Goal: Task Accomplishment & Management: Manage account settings

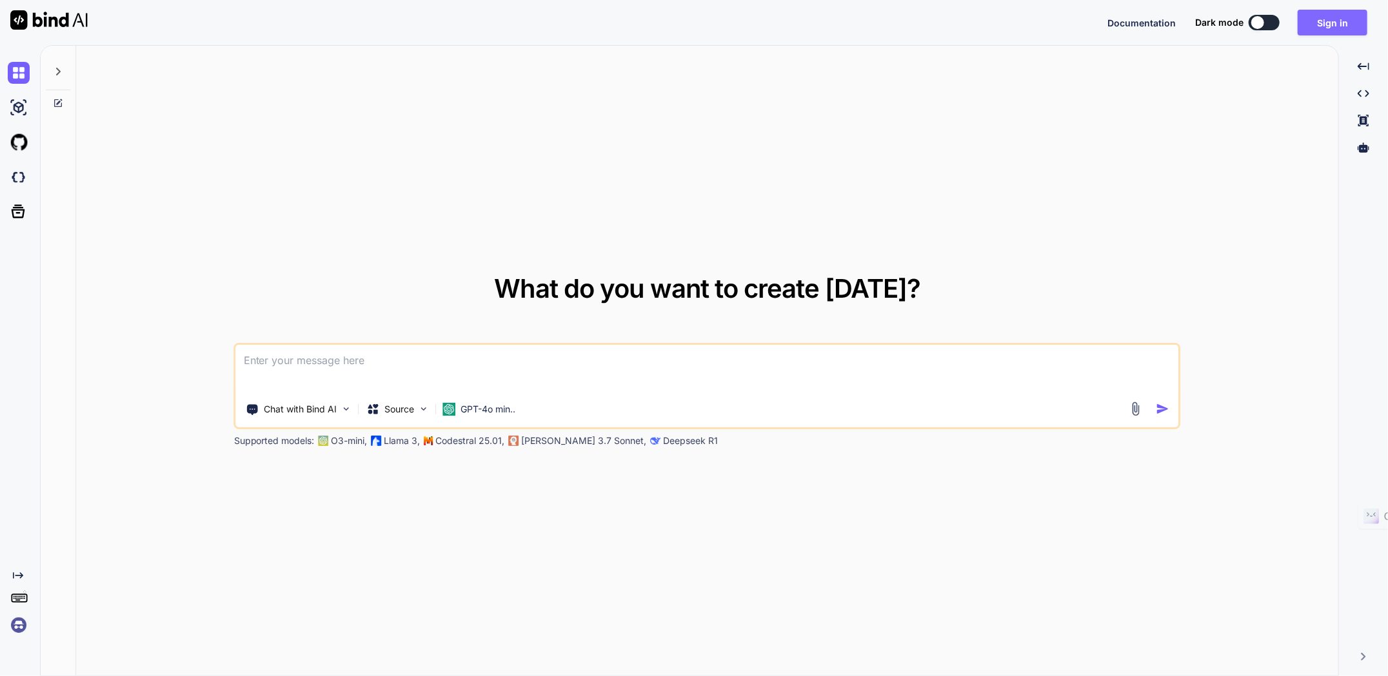
click at [1330, 20] on button "Sign in" at bounding box center [1332, 23] width 70 height 26
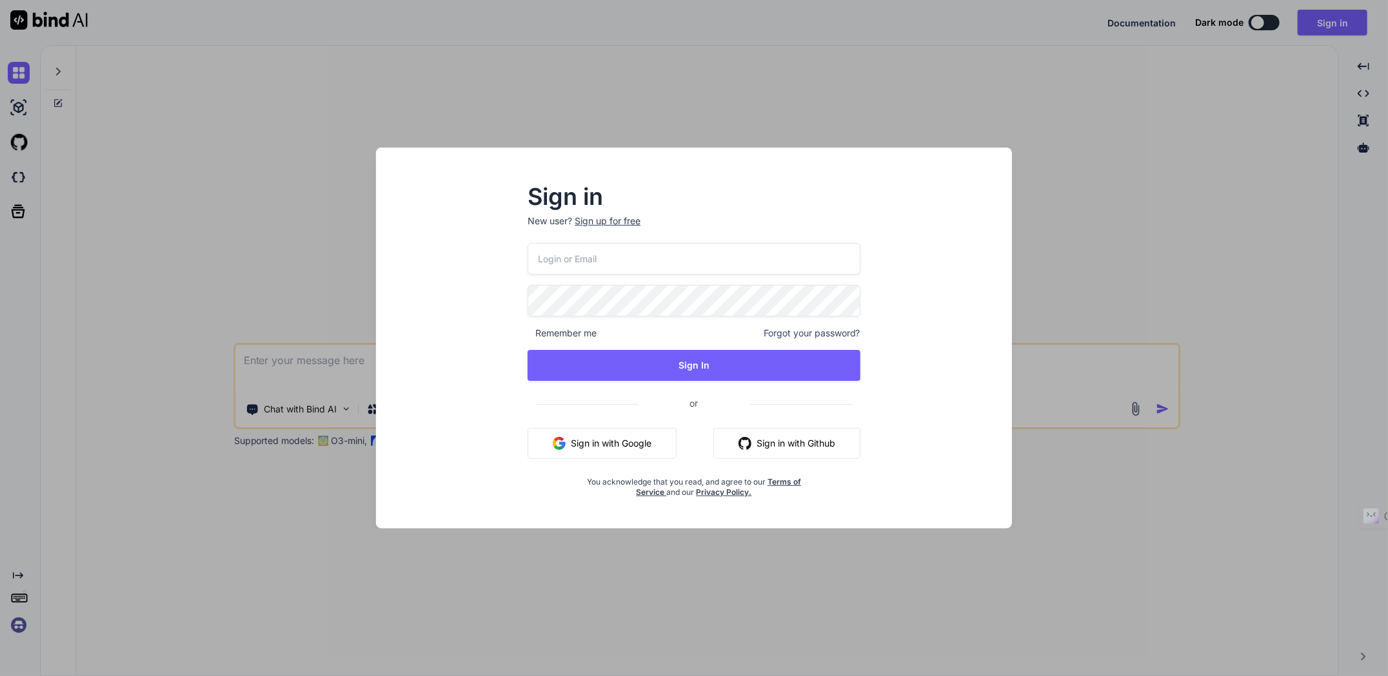
type input "[EMAIL_ADDRESS][DOMAIN_NAME]"
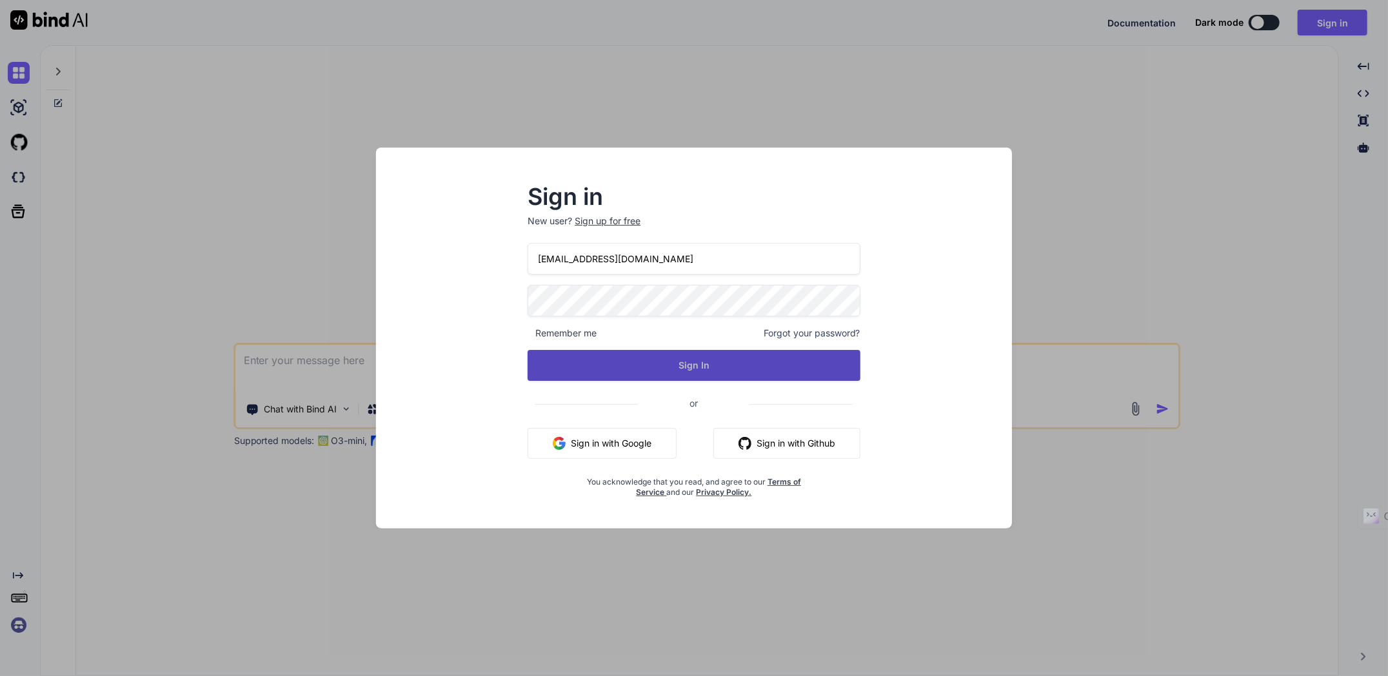
click at [681, 365] on button "Sign In" at bounding box center [693, 365] width 333 height 31
click at [691, 365] on button "Sign In" at bounding box center [693, 365] width 333 height 31
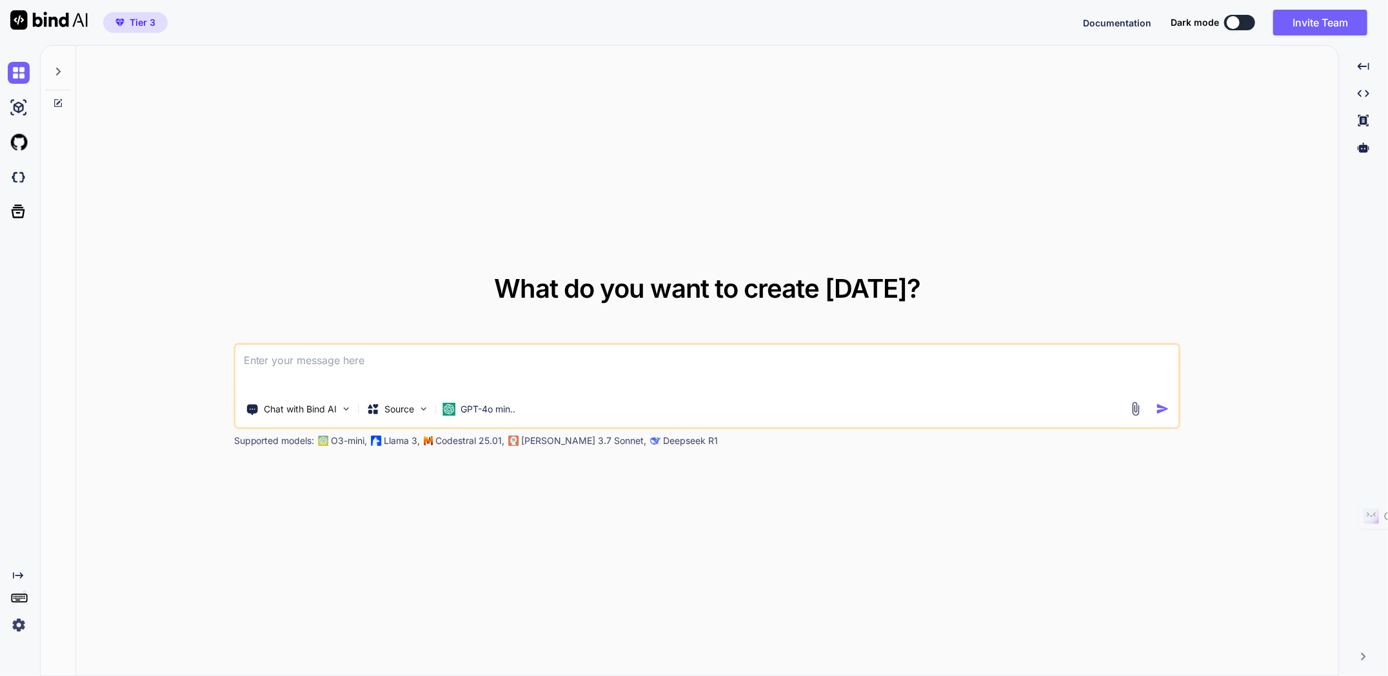
click at [17, 625] on img at bounding box center [19, 626] width 22 height 22
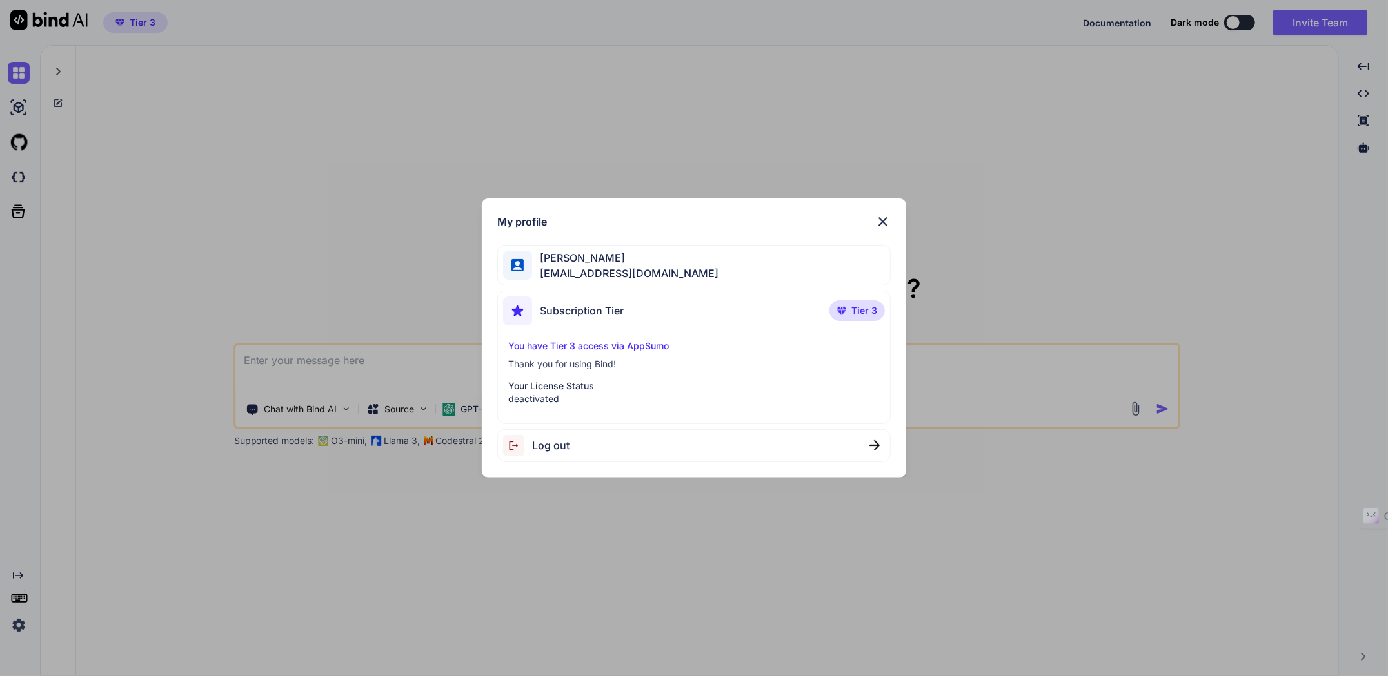
click at [884, 220] on img at bounding box center [882, 221] width 15 height 15
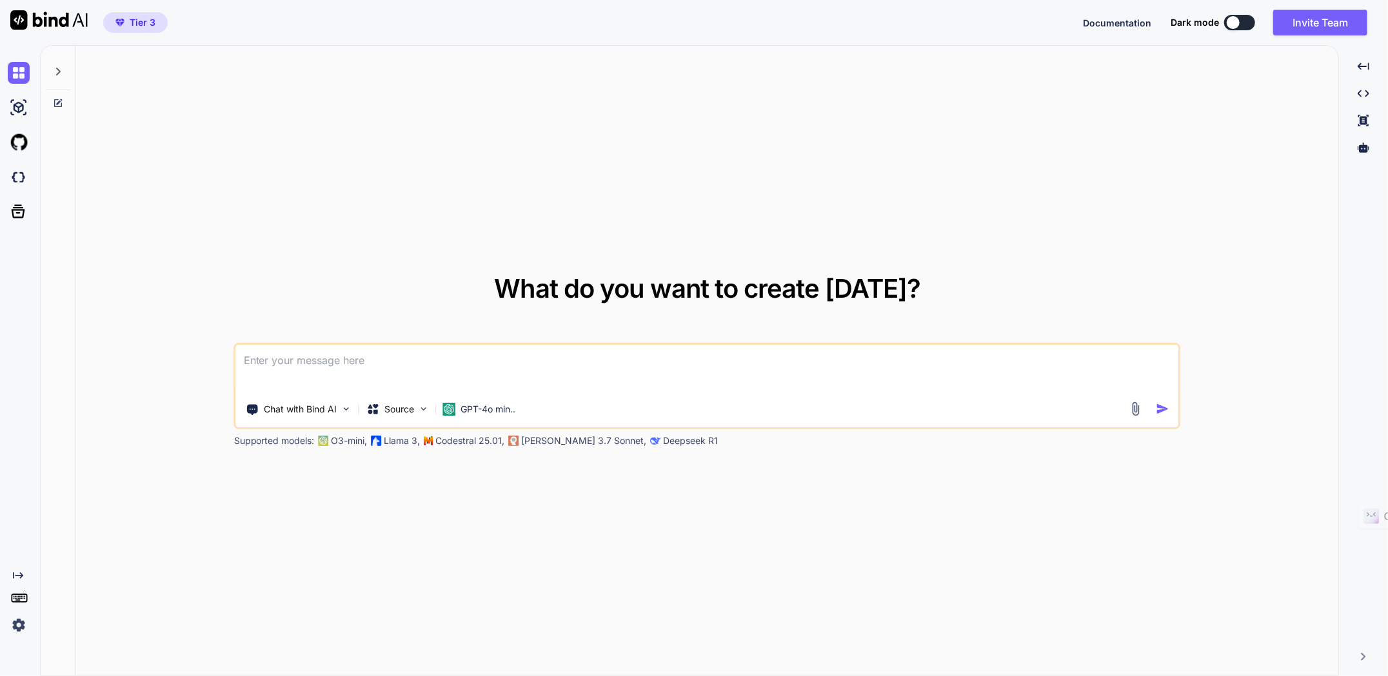
click at [17, 624] on img at bounding box center [19, 626] width 22 height 22
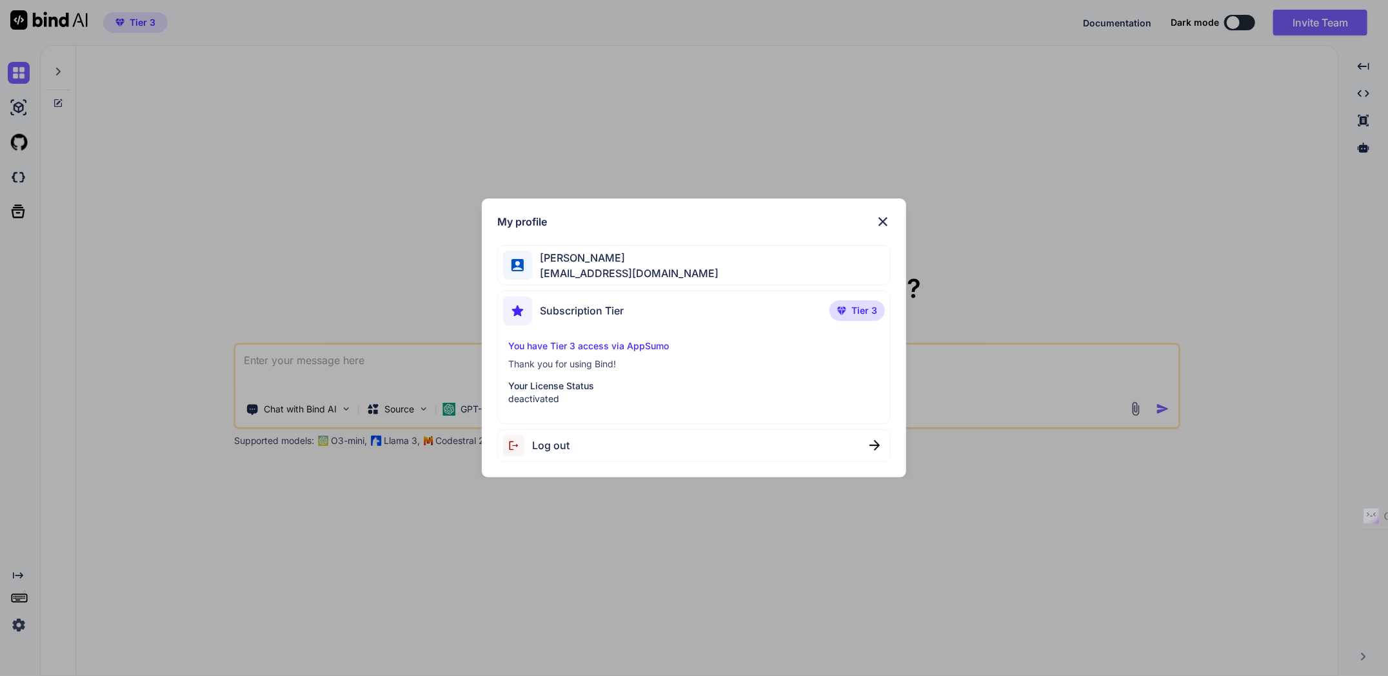
click at [860, 308] on span "Tier 3" at bounding box center [864, 310] width 26 height 13
click at [613, 345] on p "You have Tier 3 access via AppSumo" at bounding box center [693, 346] width 371 height 13
click at [548, 395] on p "deactivated" at bounding box center [693, 399] width 371 height 13
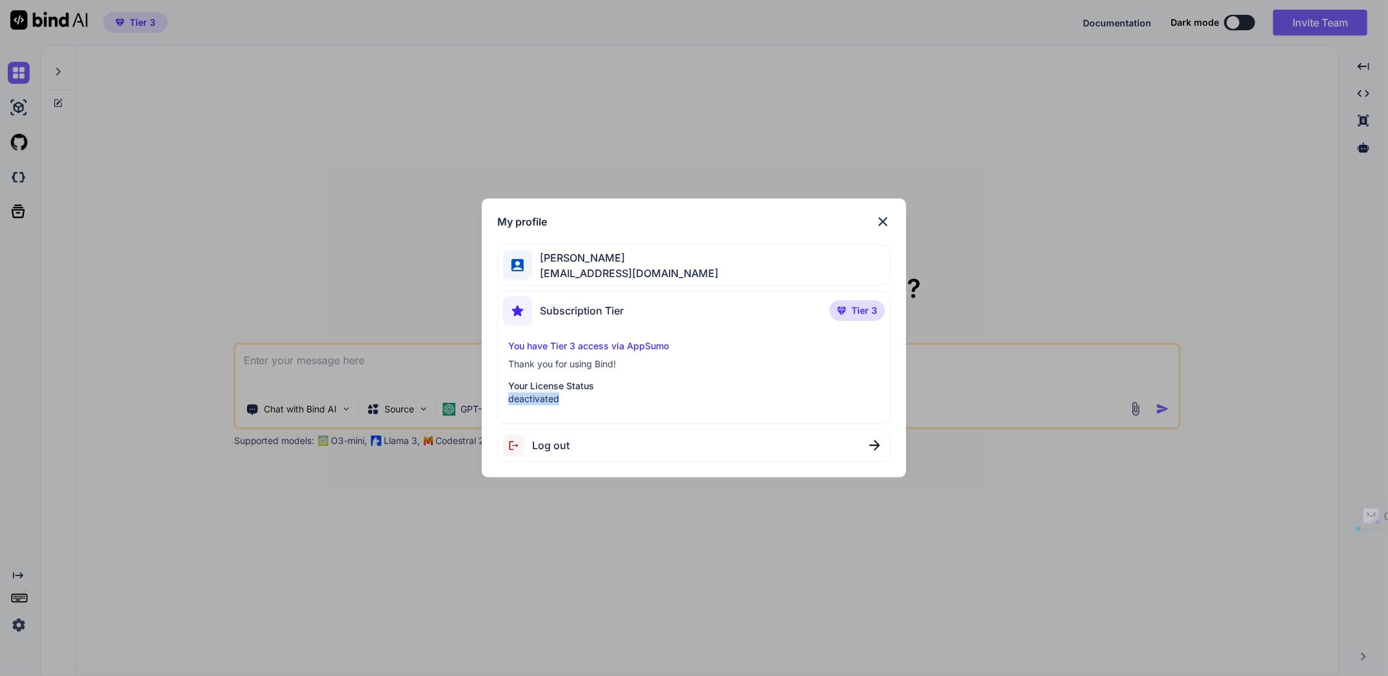
click at [548, 395] on p "deactivated" at bounding box center [693, 399] width 371 height 13
click at [560, 384] on p "Your License Status" at bounding box center [693, 386] width 371 height 13
click at [890, 215] on img at bounding box center [882, 221] width 15 height 15
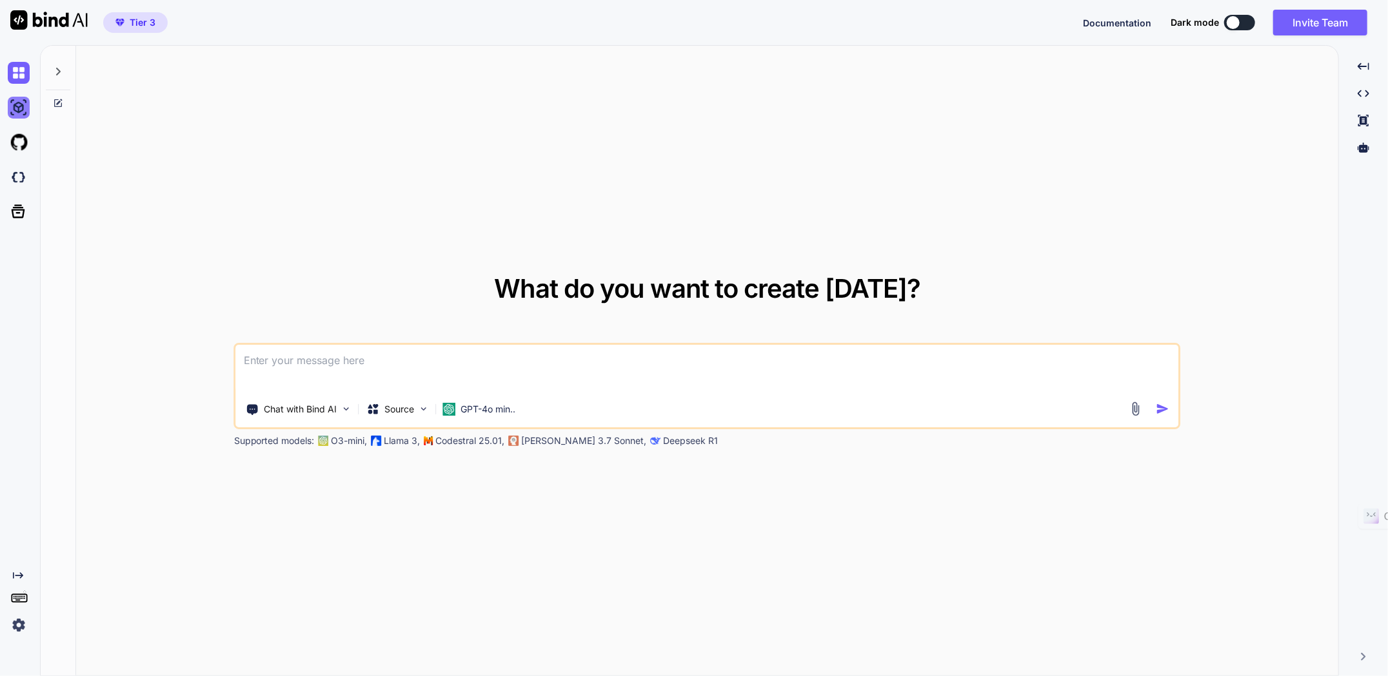
click at [19, 112] on img at bounding box center [19, 108] width 22 height 22
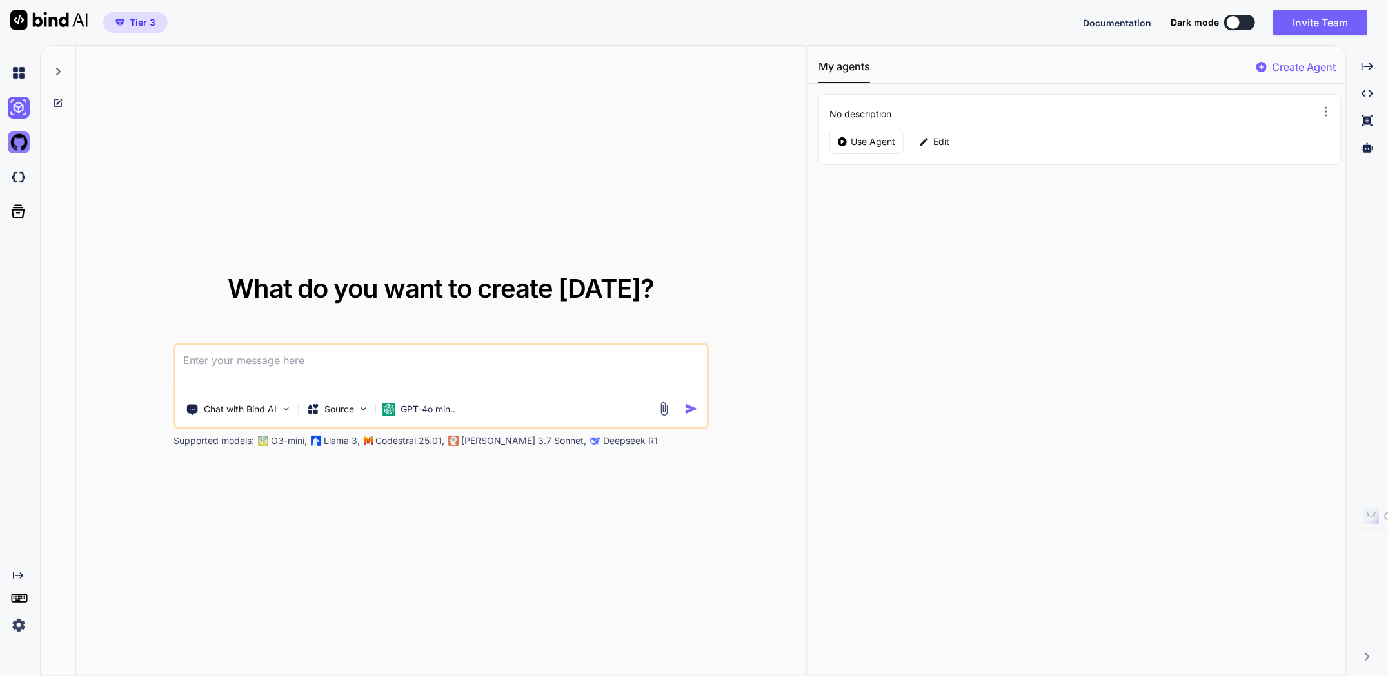
click at [17, 146] on img at bounding box center [19, 143] width 22 height 22
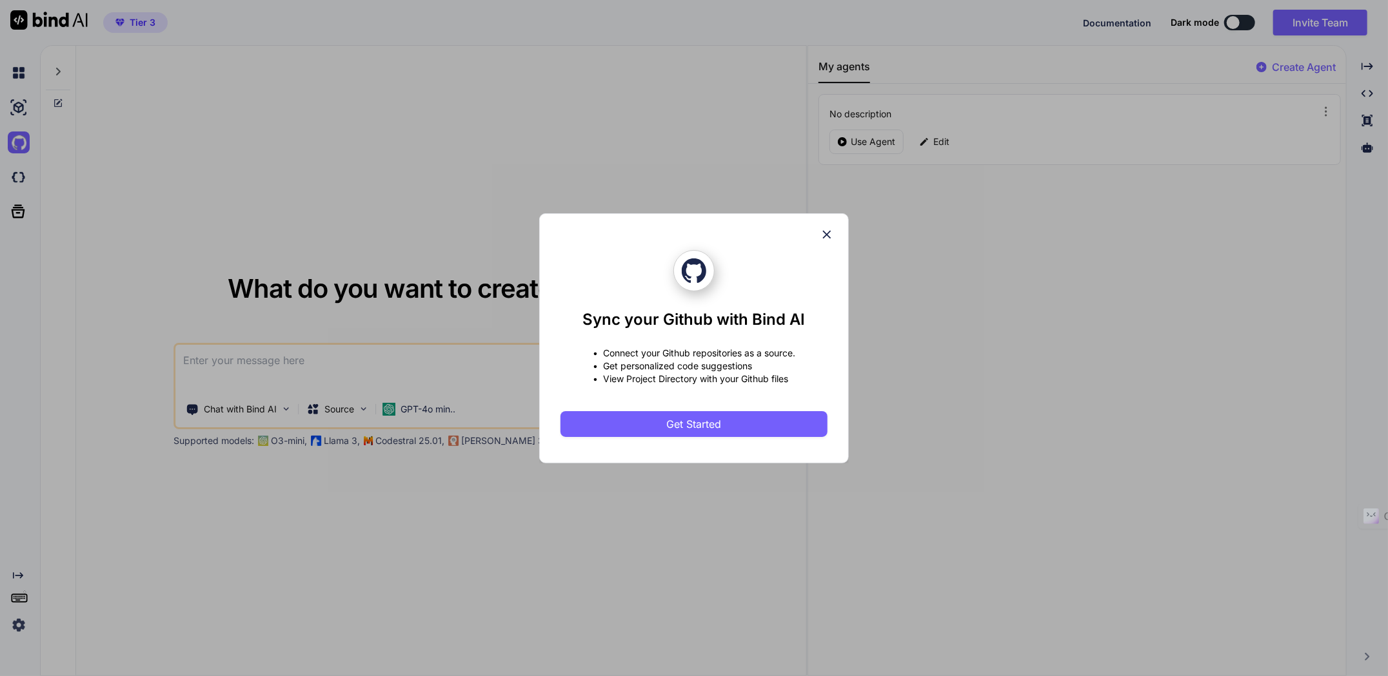
click at [20, 178] on div "Sync your Github with Bind AI • Connect your Github repositories as a source. •…" at bounding box center [694, 338] width 1388 height 676
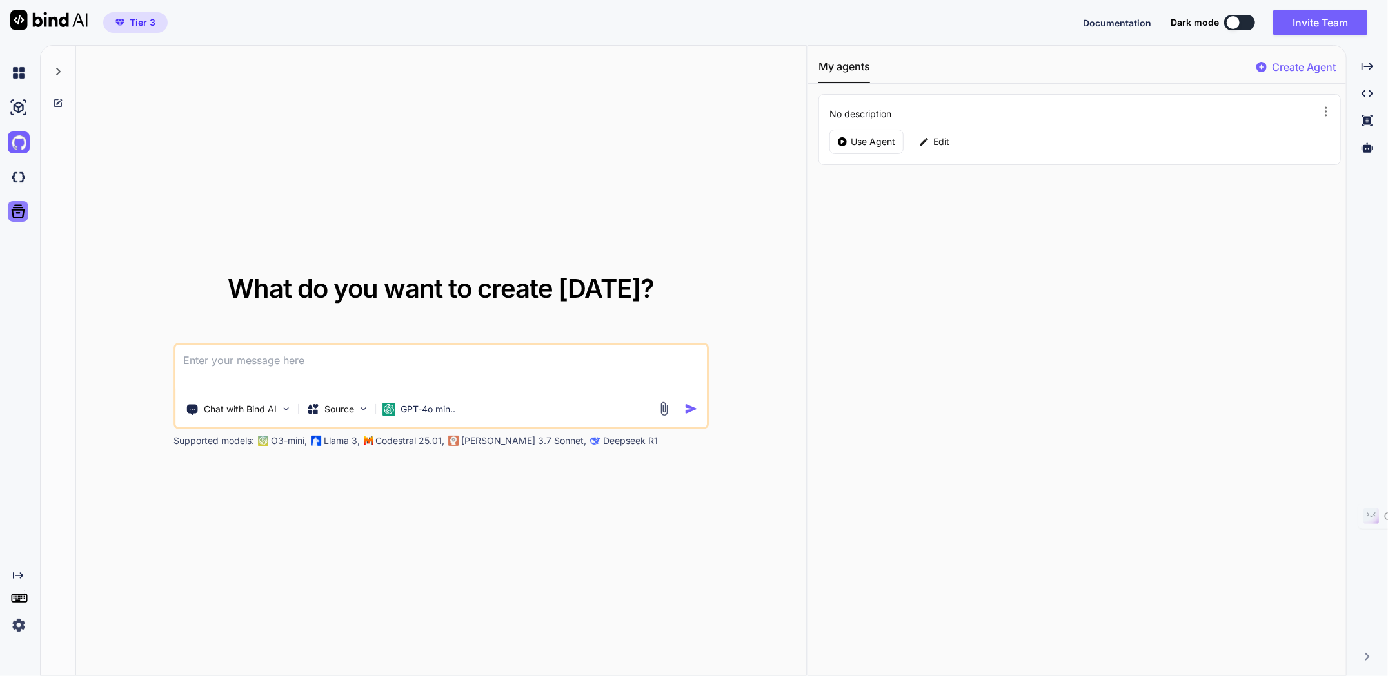
click at [14, 208] on icon at bounding box center [19, 212] width 14 height 14
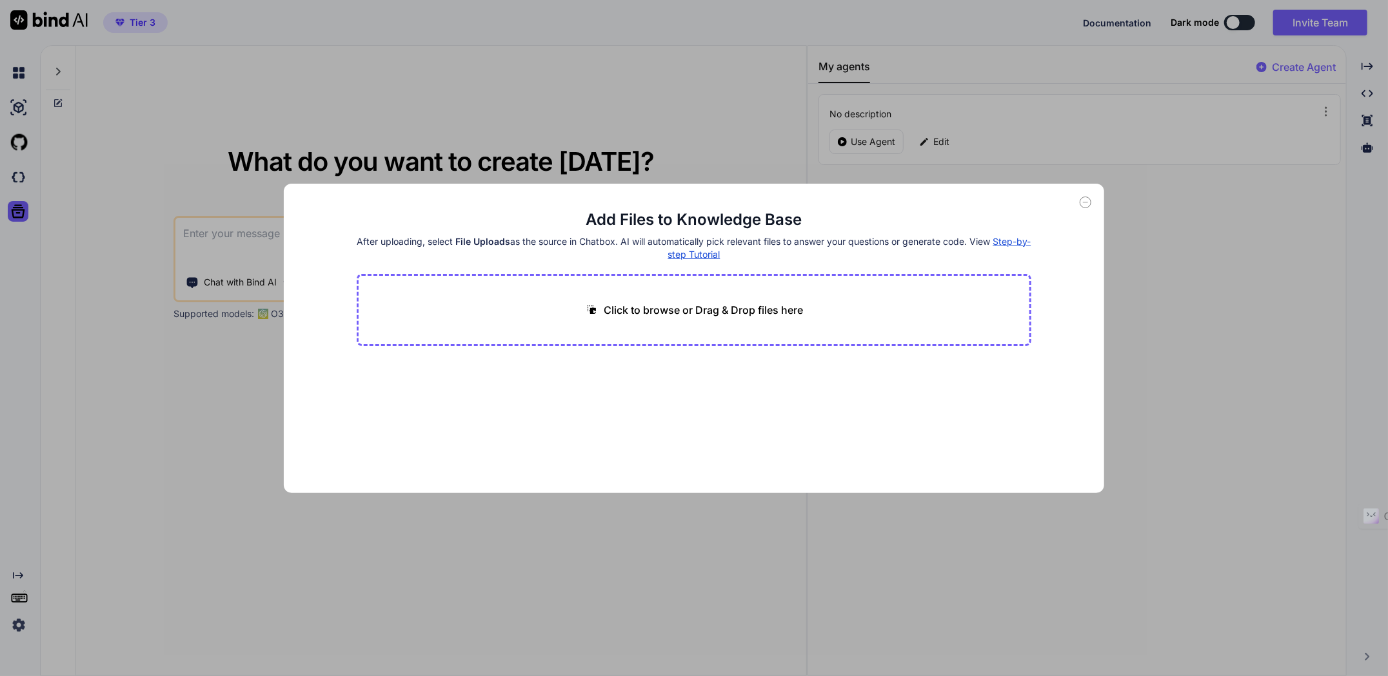
click at [638, 103] on div "Add Files to Knowledge Base After uploading, select File Uploads as the source …" at bounding box center [694, 338] width 1388 height 676
type textarea "x"
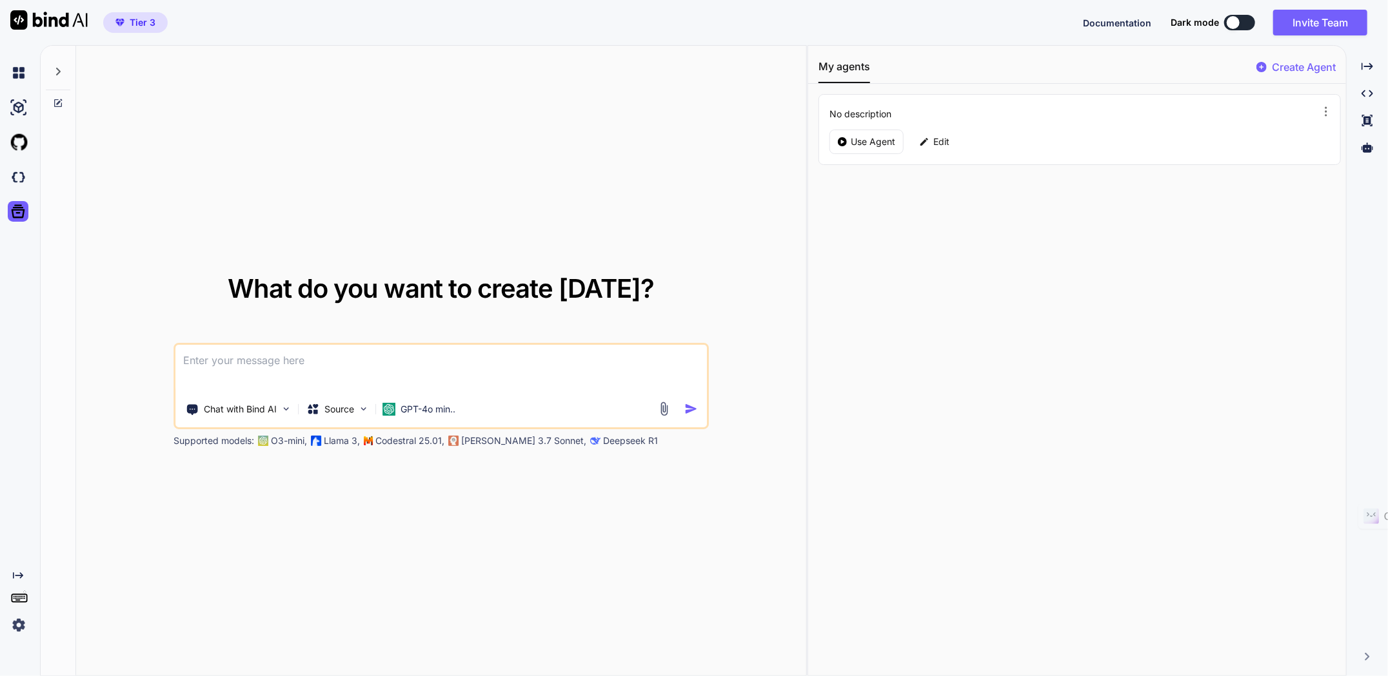
click at [128, 21] on span "Tier 3" at bounding box center [135, 22] width 50 height 13
